Goal: Communication & Community: Participate in discussion

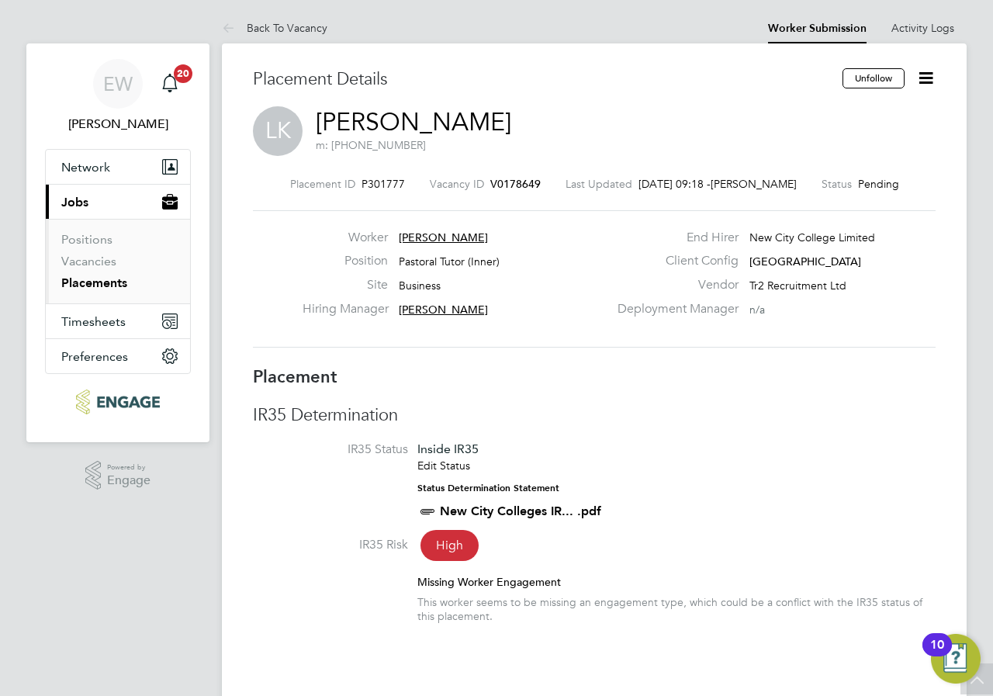
scroll to position [3687, 0]
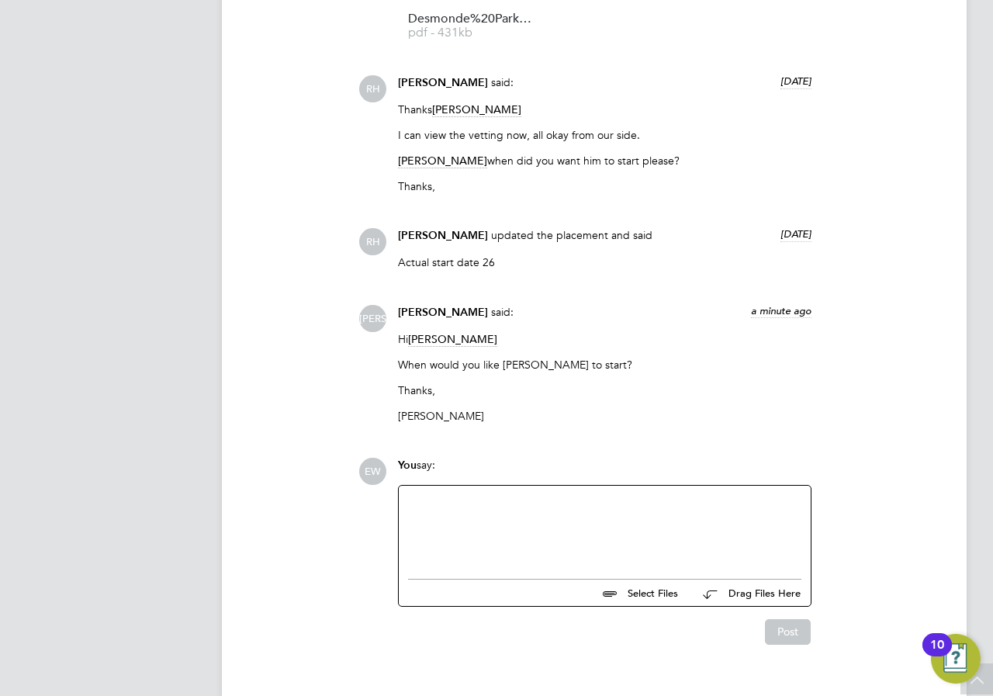
scroll to position [1776, 0]
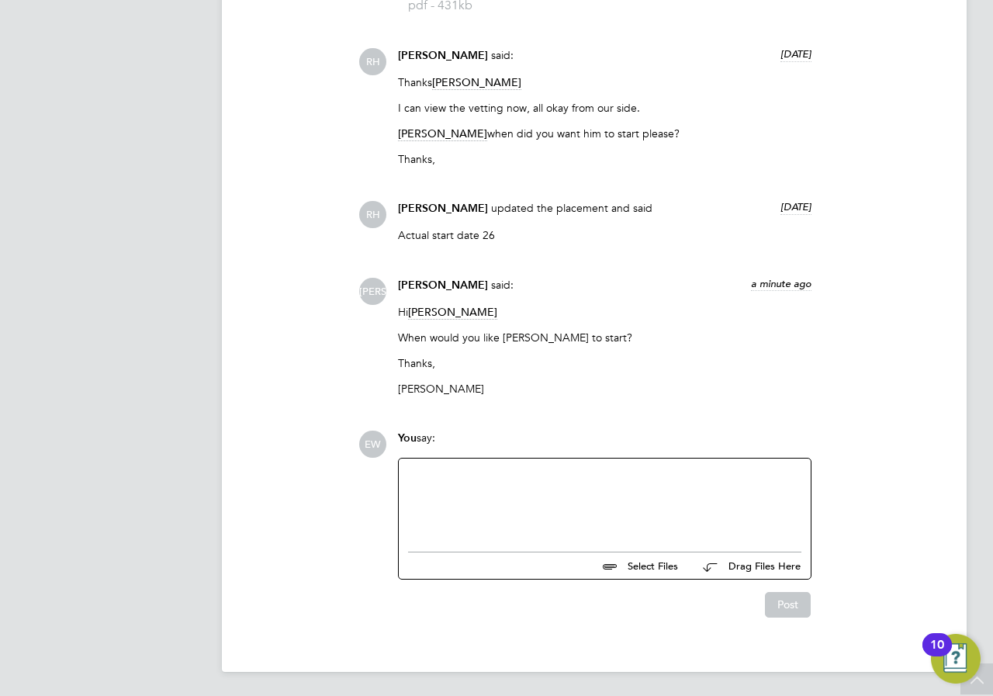
click at [469, 533] on div at bounding box center [604, 501] width 393 height 67
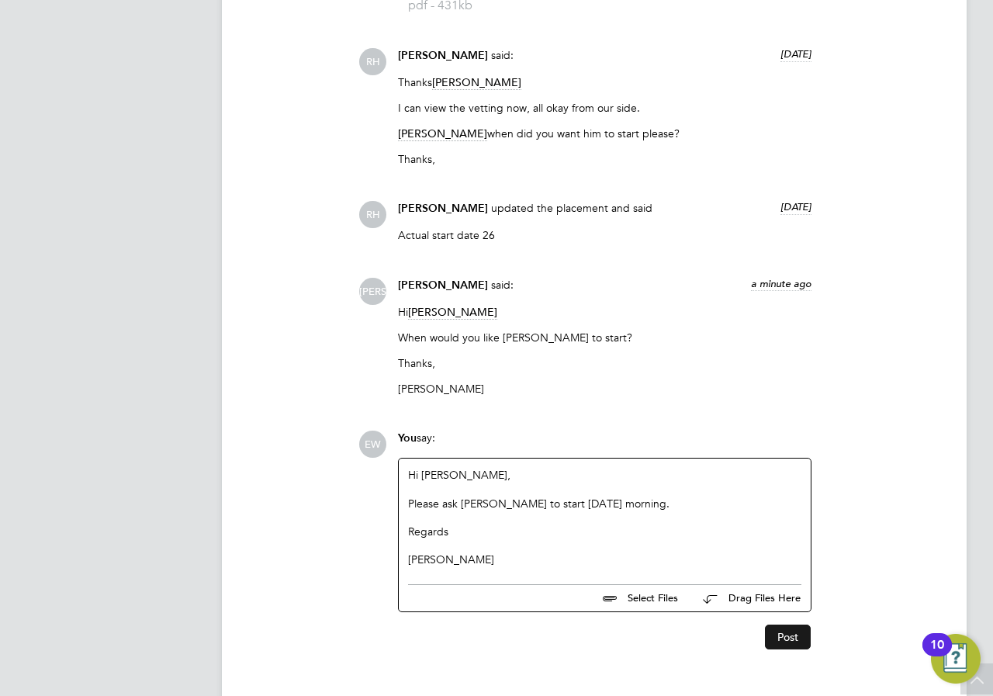
click at [779, 639] on button "Post" at bounding box center [788, 637] width 46 height 25
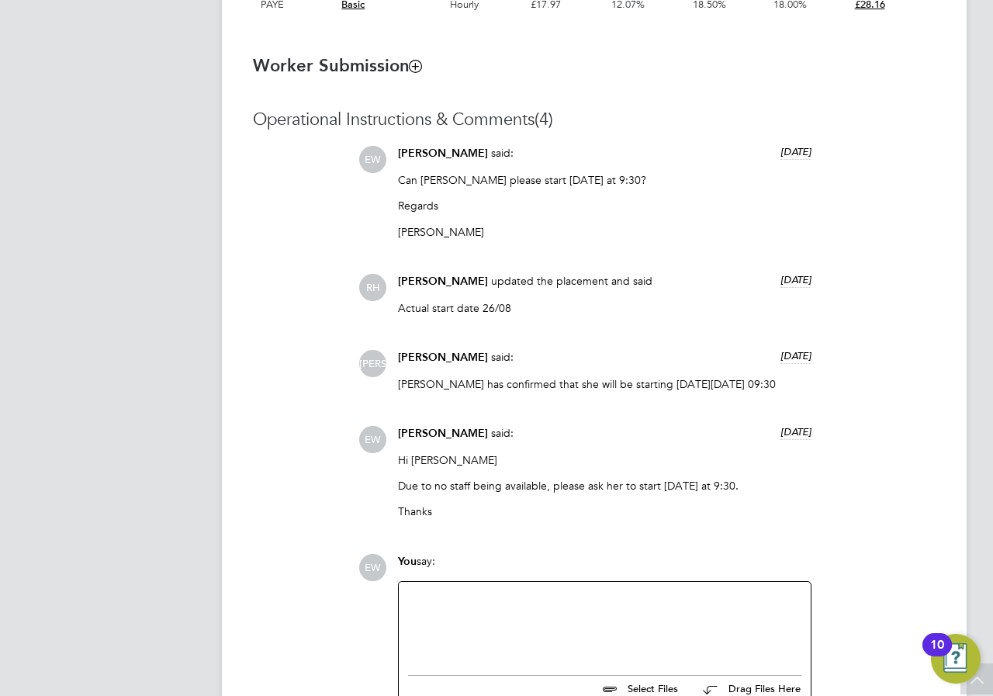
click at [601, 624] on div at bounding box center [604, 624] width 393 height 67
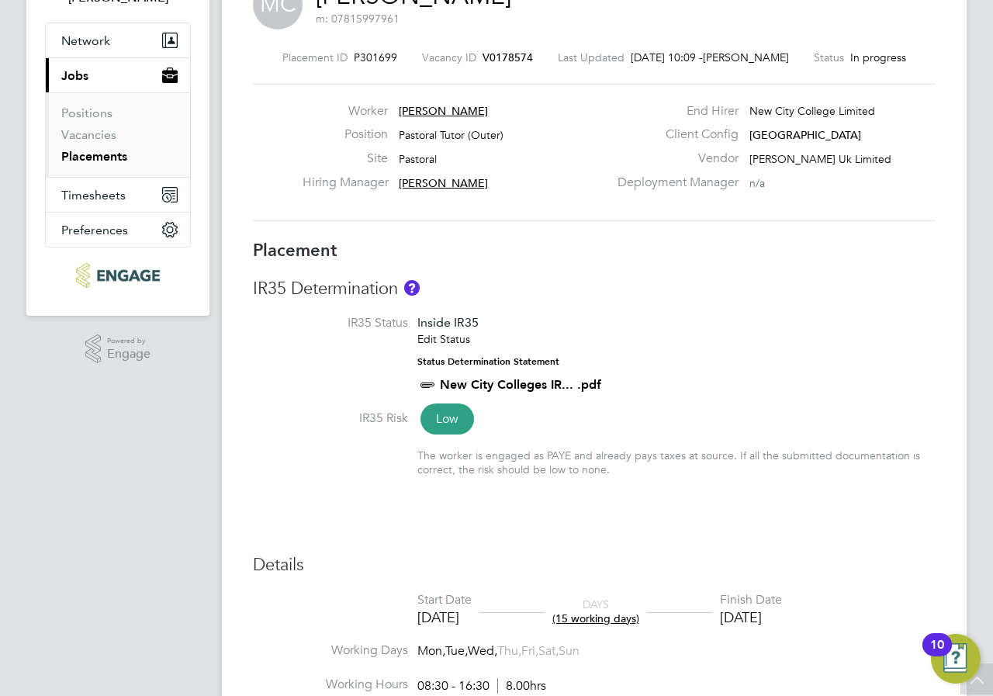
scroll to position [61, 0]
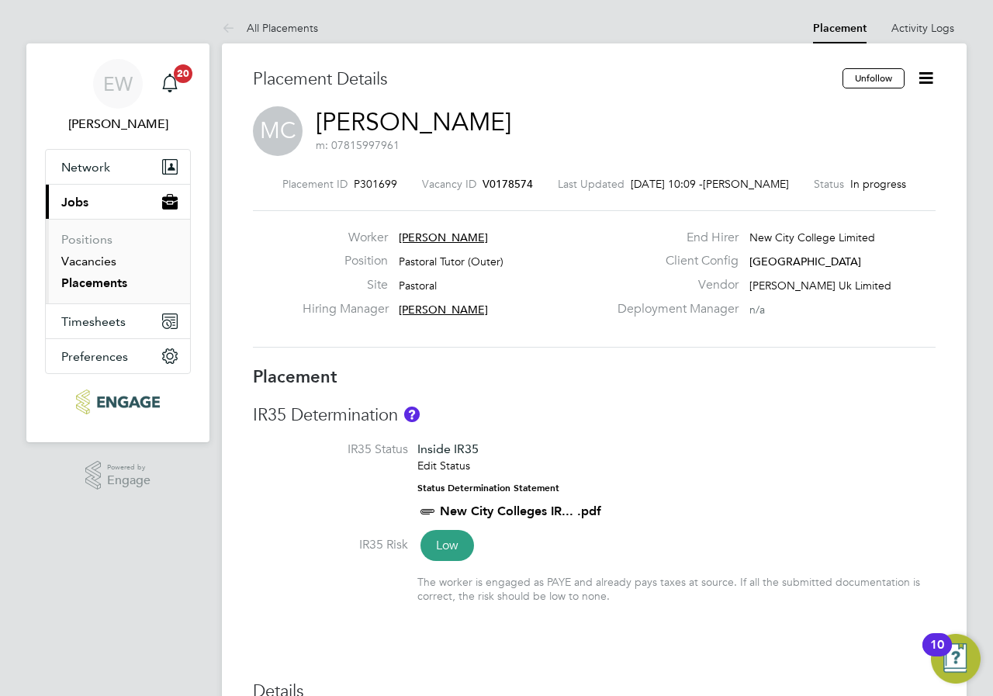
click at [76, 264] on link "Vacancies" at bounding box center [88, 261] width 55 height 15
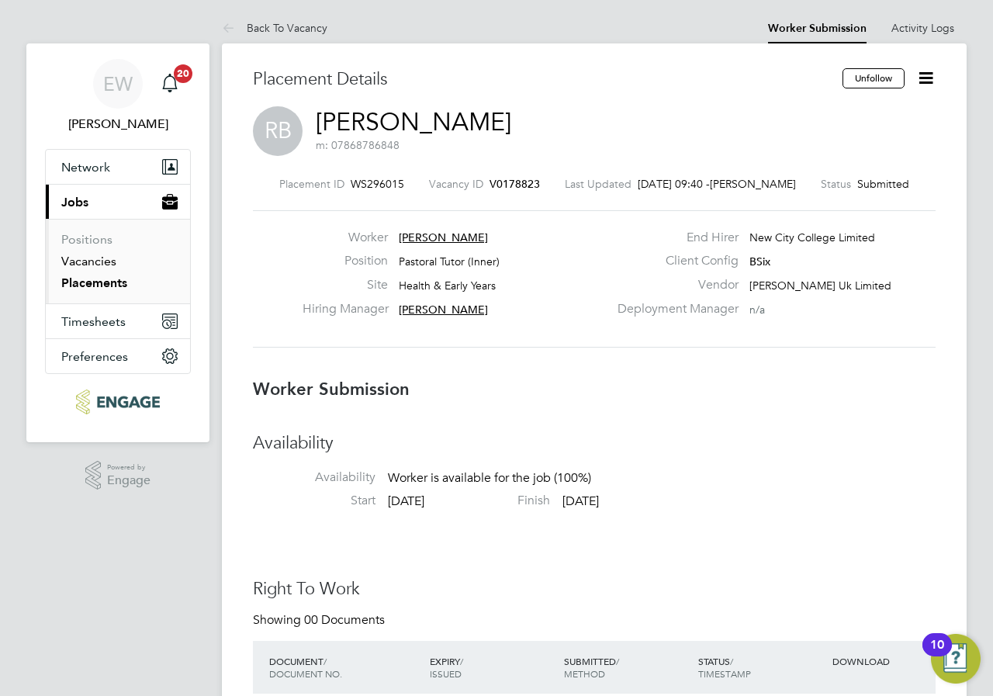
click at [85, 261] on link "Vacancies" at bounding box center [88, 261] width 55 height 15
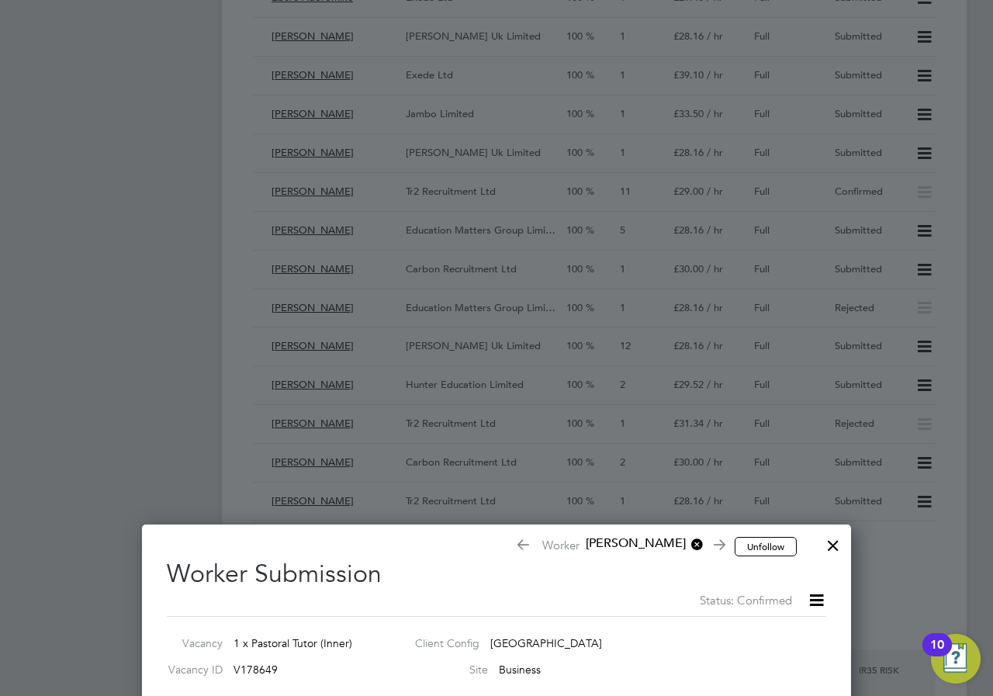
click at [831, 545] on div at bounding box center [833, 542] width 28 height 28
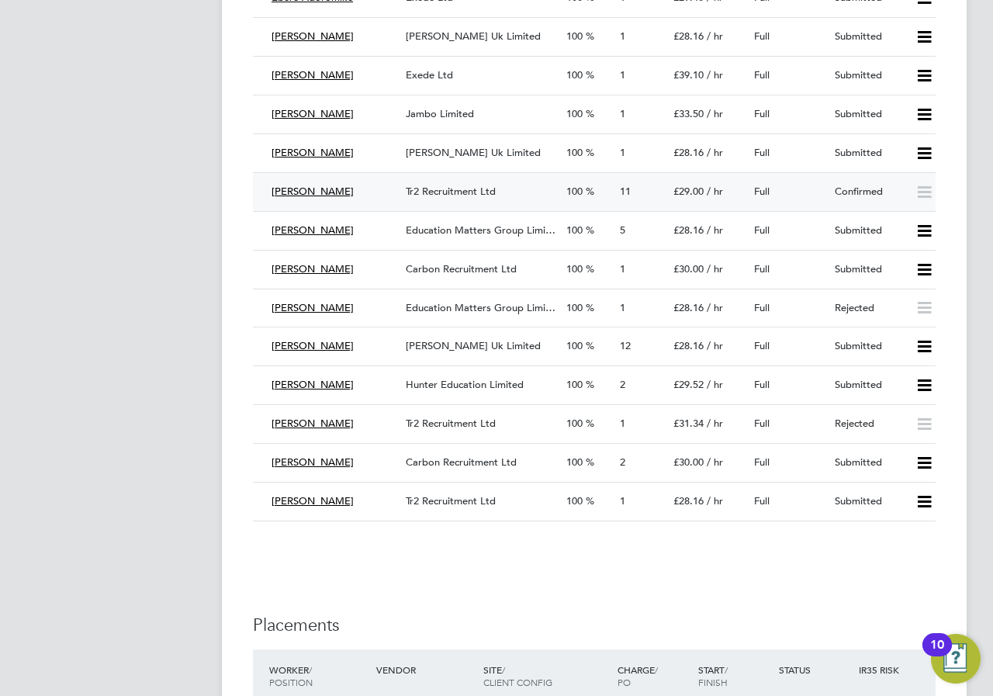
click at [341, 194] on div "Liz Kidsley" at bounding box center [332, 192] width 134 height 26
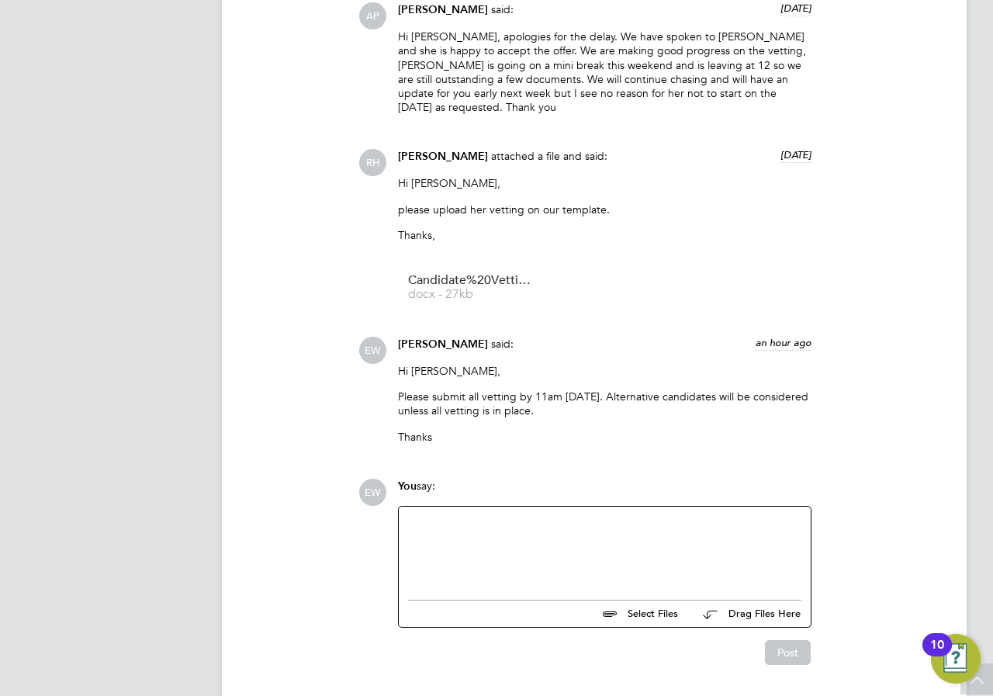
click at [516, 516] on div at bounding box center [604, 549] width 393 height 67
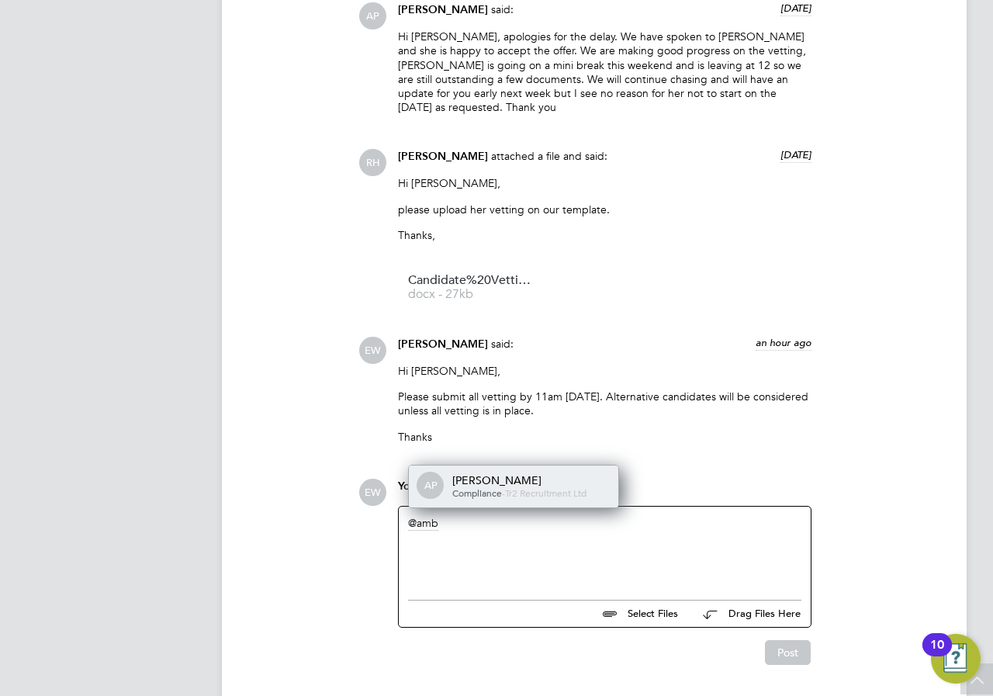
click at [506, 473] on div "Amber Pollard" at bounding box center [529, 480] width 155 height 14
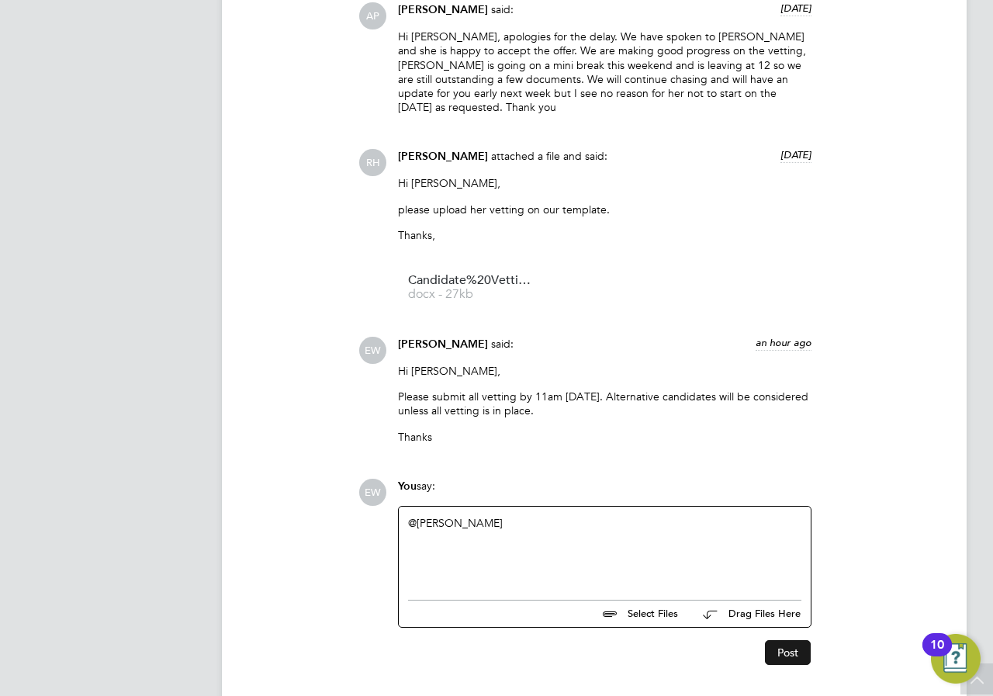
click at [805, 640] on button "Post" at bounding box center [788, 652] width 46 height 25
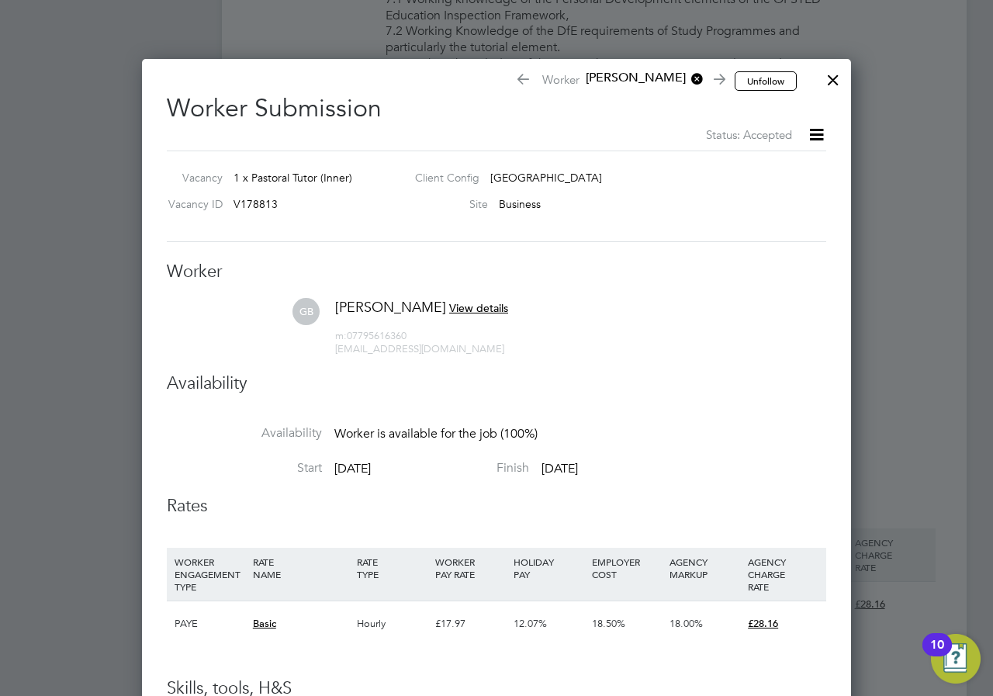
click at [840, 85] on div at bounding box center [833, 76] width 28 height 28
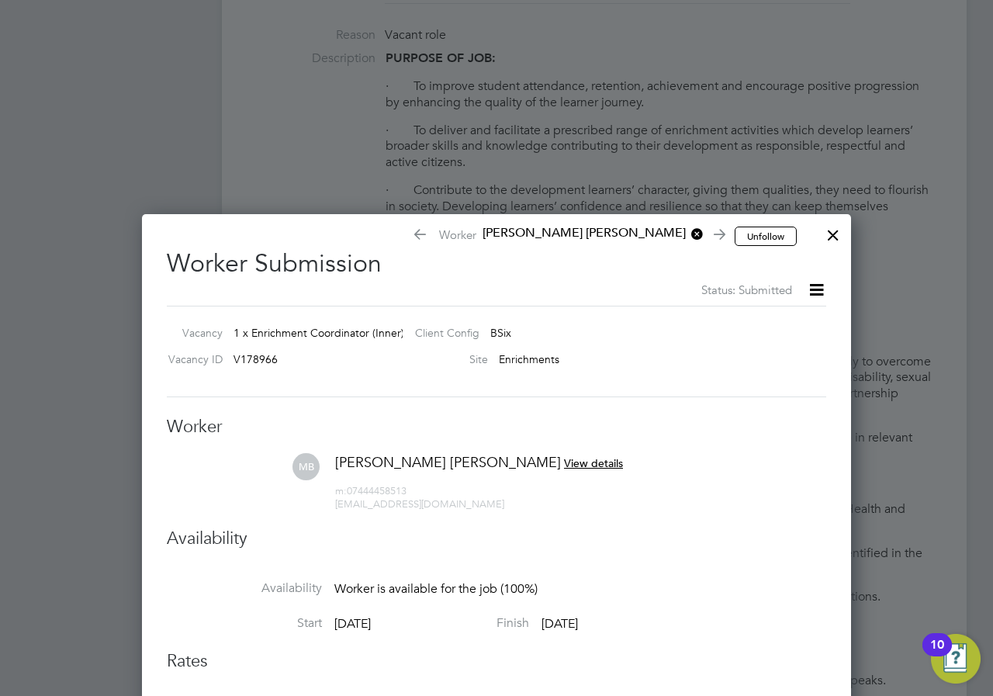
click at [833, 243] on div at bounding box center [833, 231] width 28 height 28
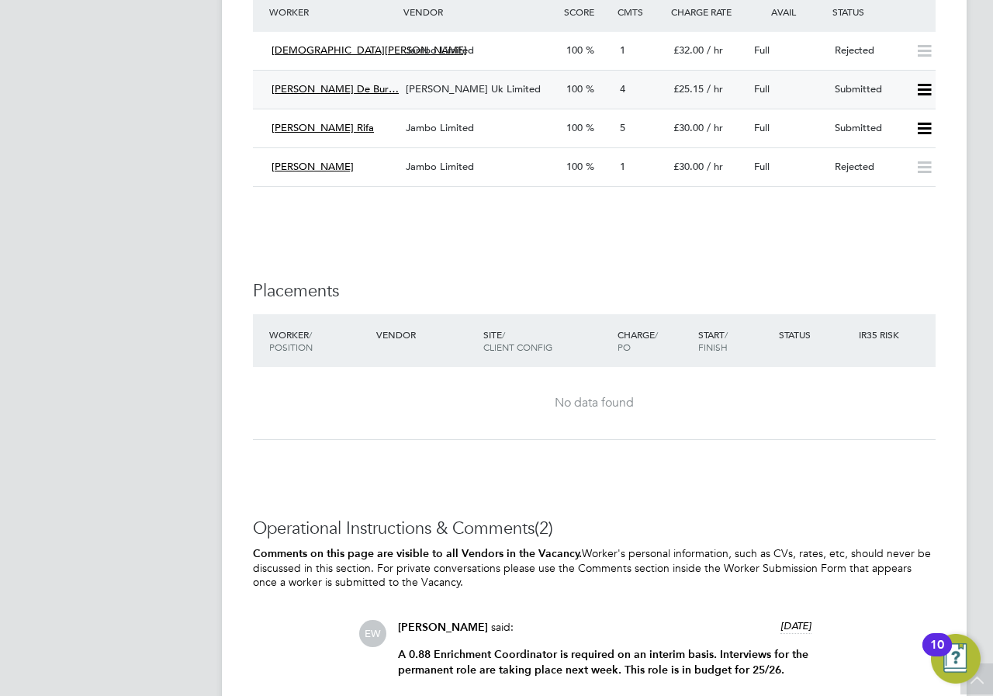
click at [393, 102] on div "Martina Mabale De Bur…" at bounding box center [332, 90] width 134 height 26
